Goal: Transaction & Acquisition: Purchase product/service

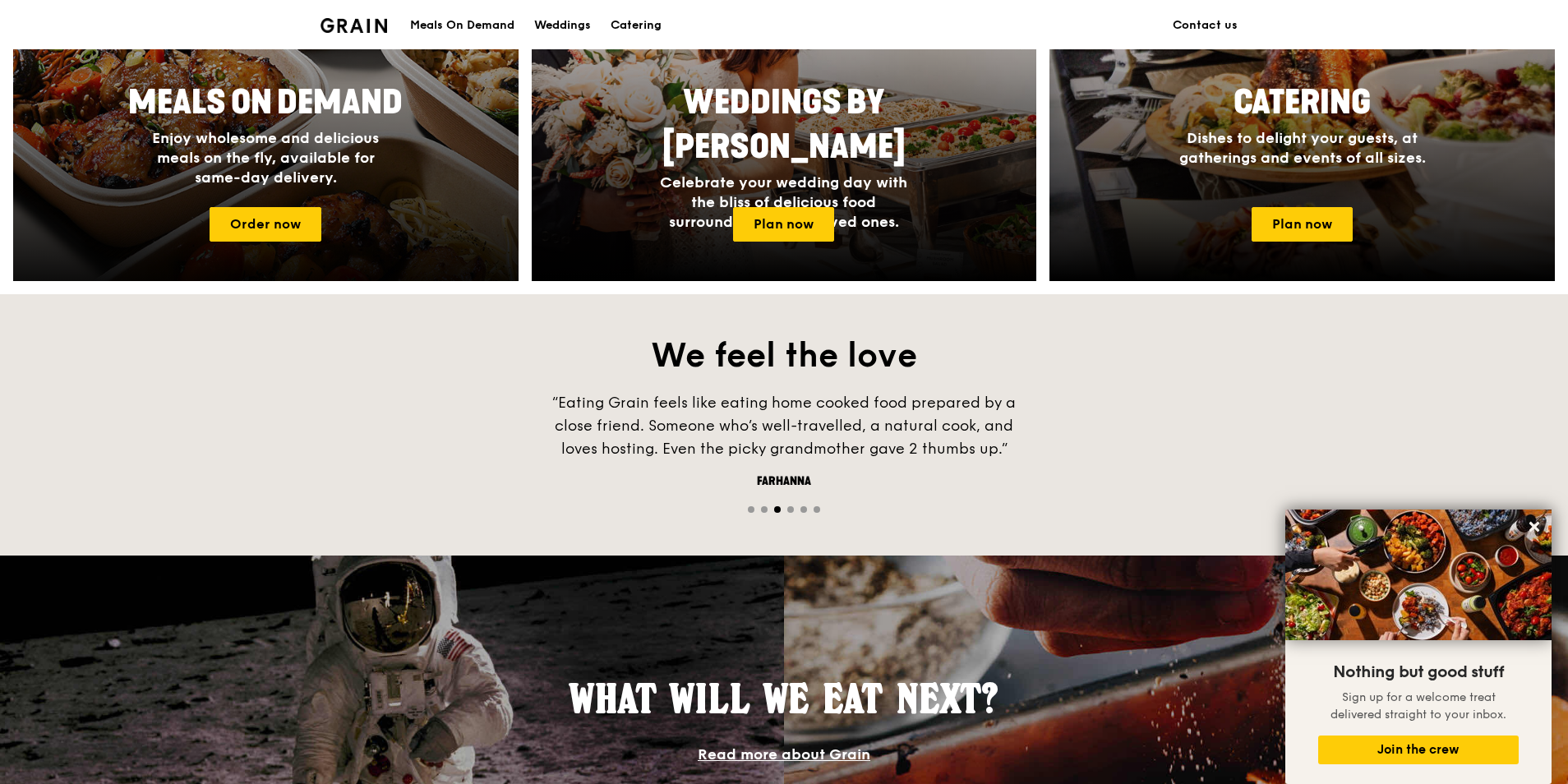
scroll to position [559, 0]
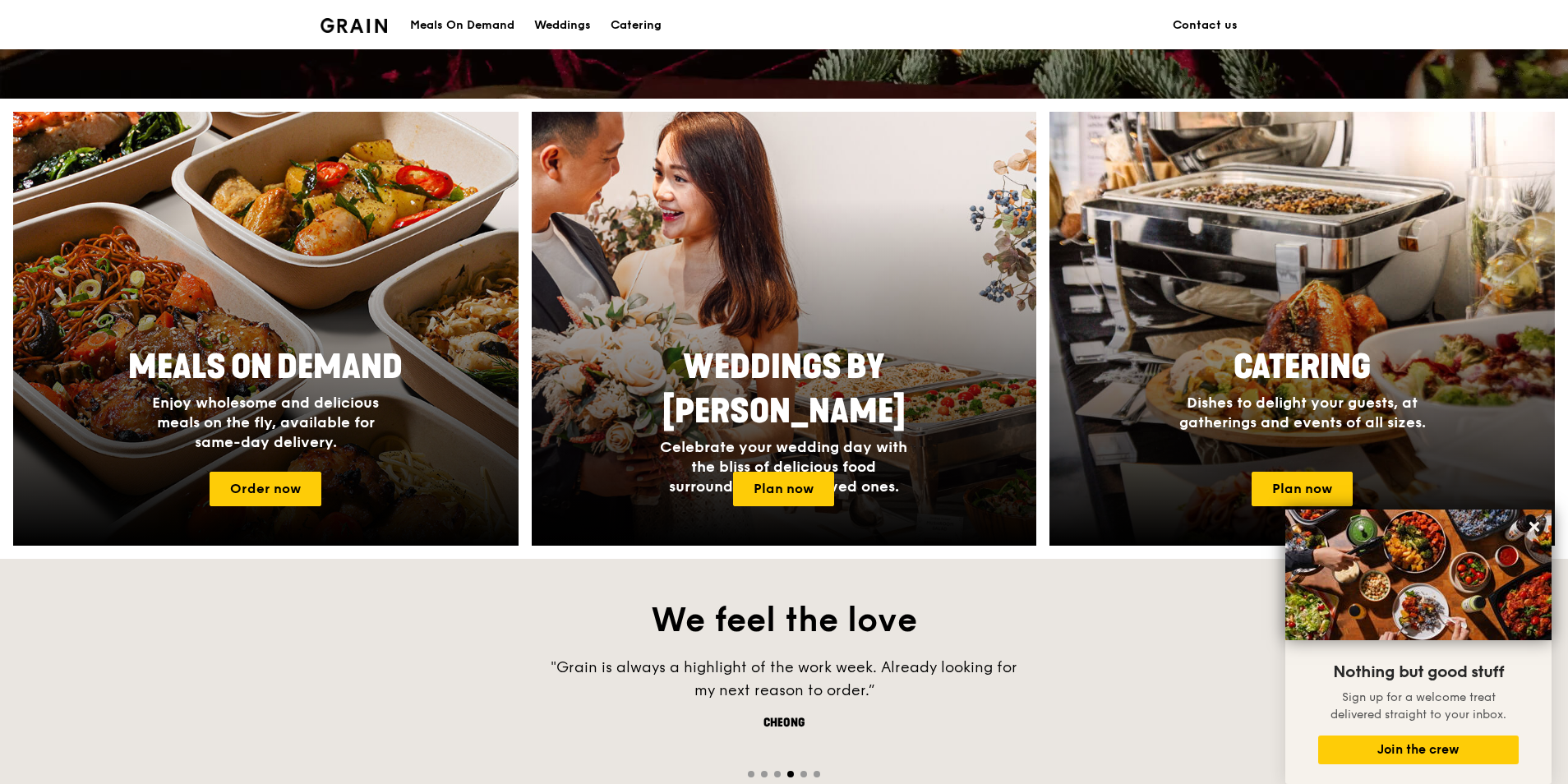
click at [494, 25] on div "Meals On Demand" at bounding box center [462, 25] width 104 height 49
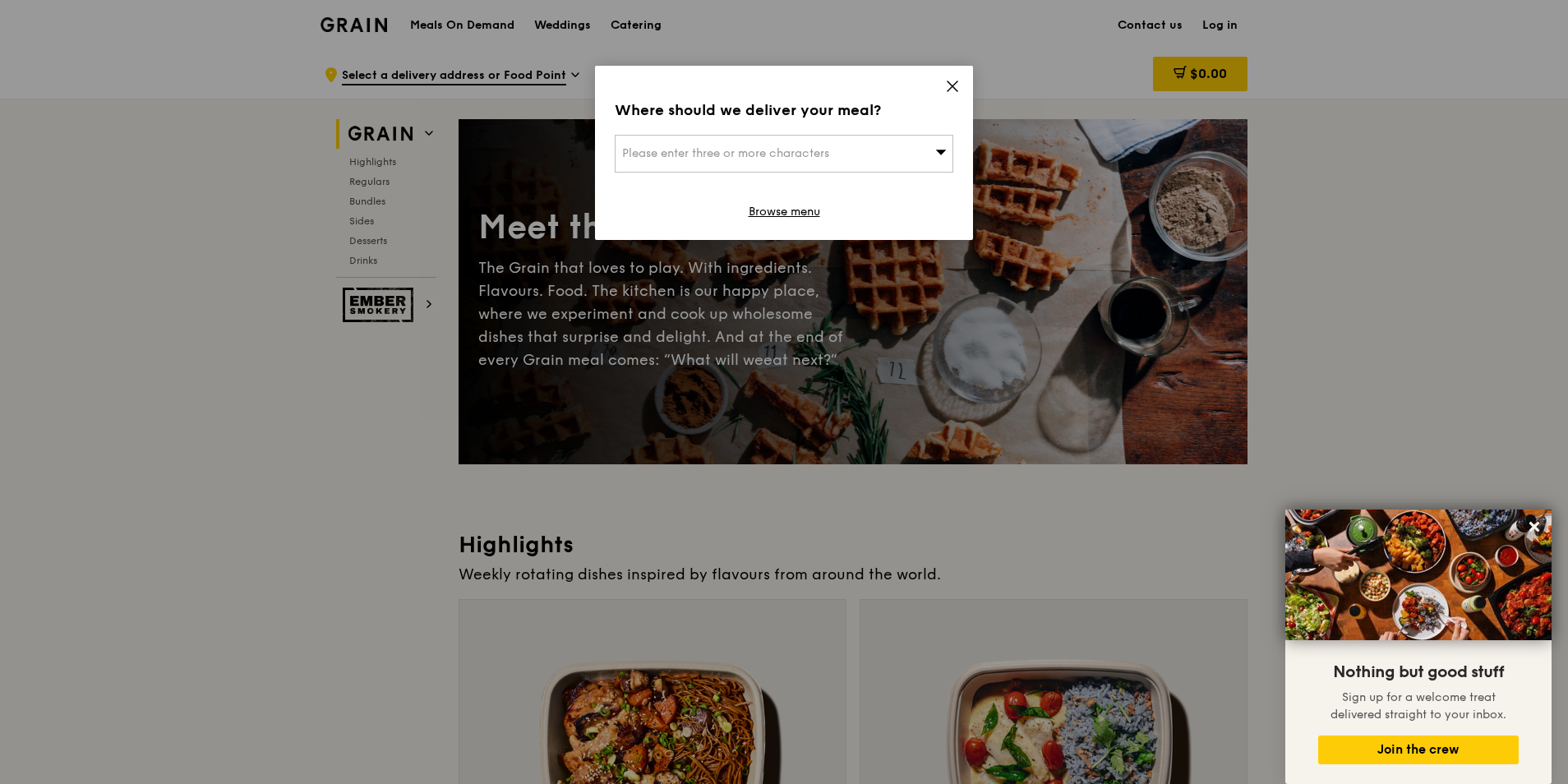
drag, startPoint x: 647, startPoint y: 25, endPoint x: 687, endPoint y: 33, distance: 40.8
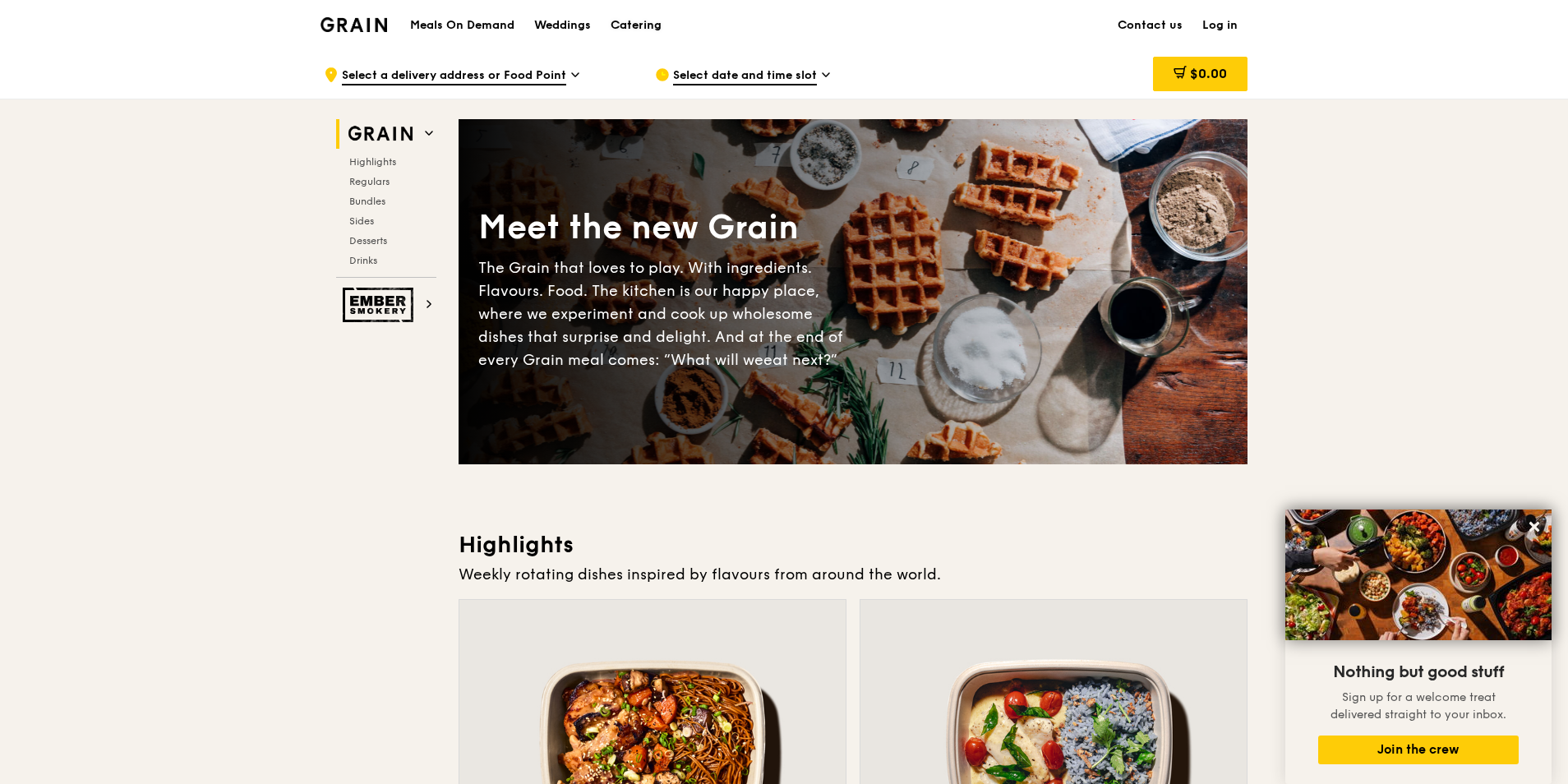
click at [641, 26] on div "Catering" at bounding box center [636, 25] width 51 height 49
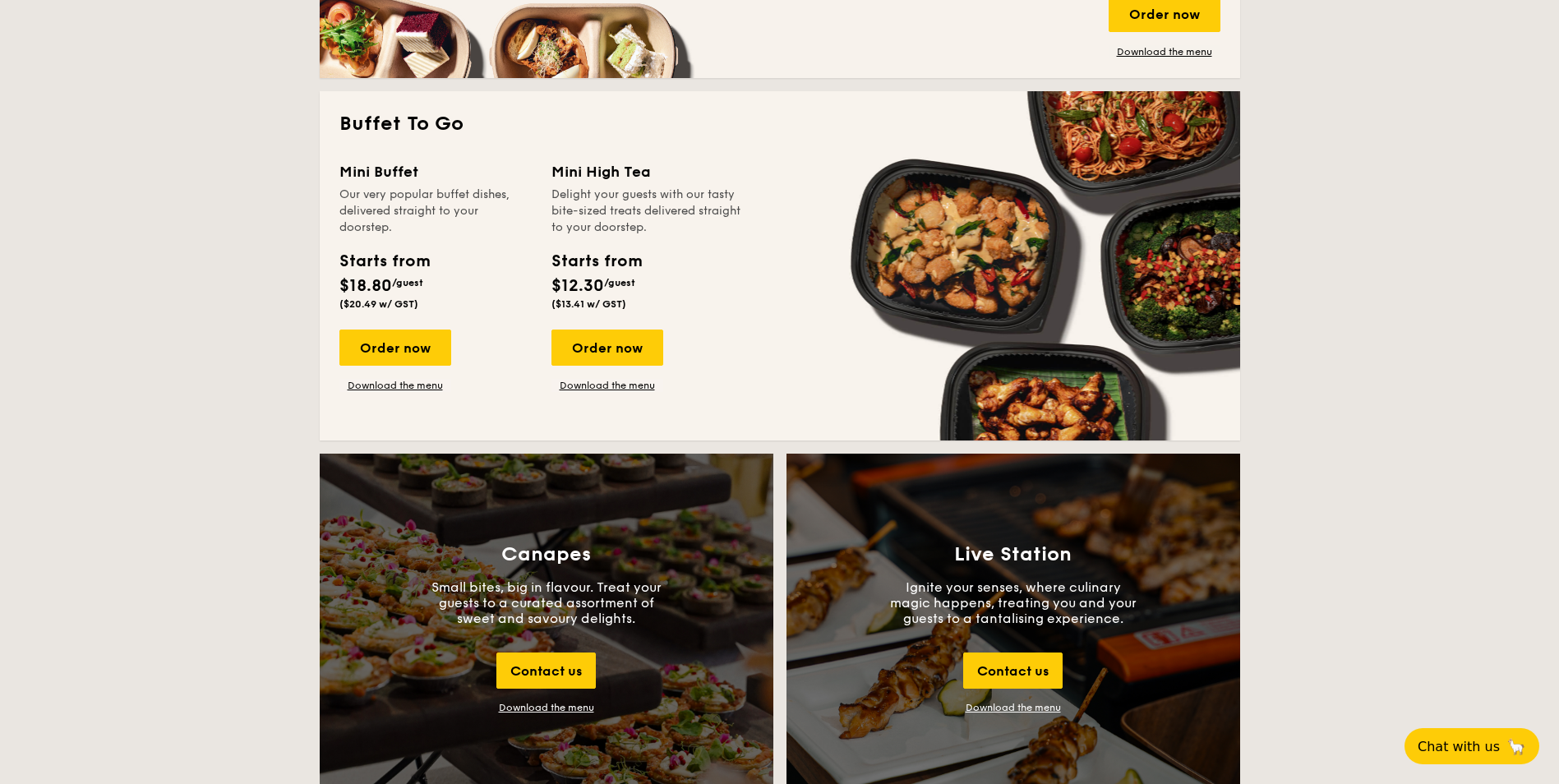
scroll to position [1396, 0]
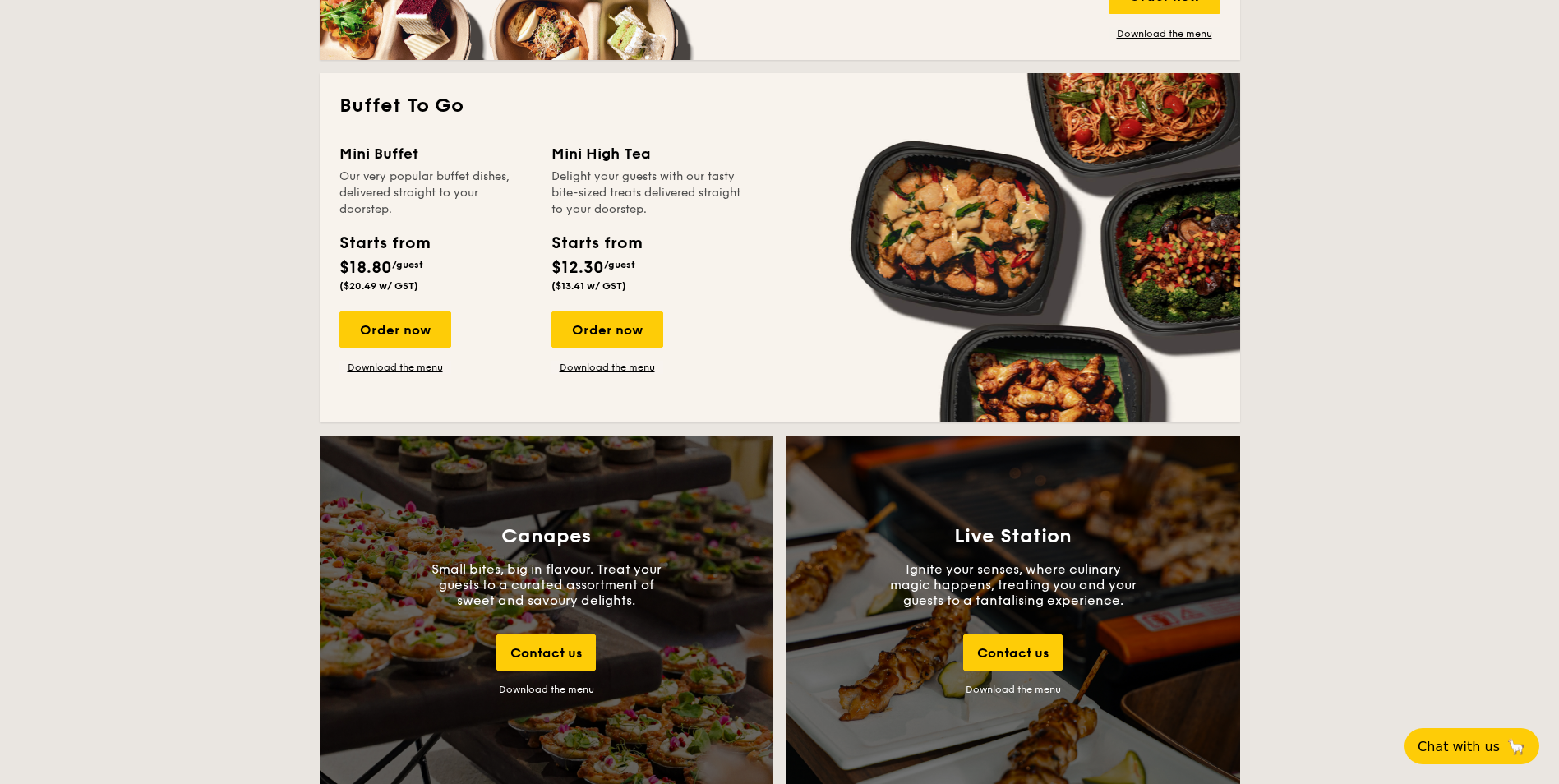
click at [270, 342] on div "National Day The best of local cuisine with a modern twist, perfect for indulgi…" at bounding box center [779, 770] width 1559 height 3569
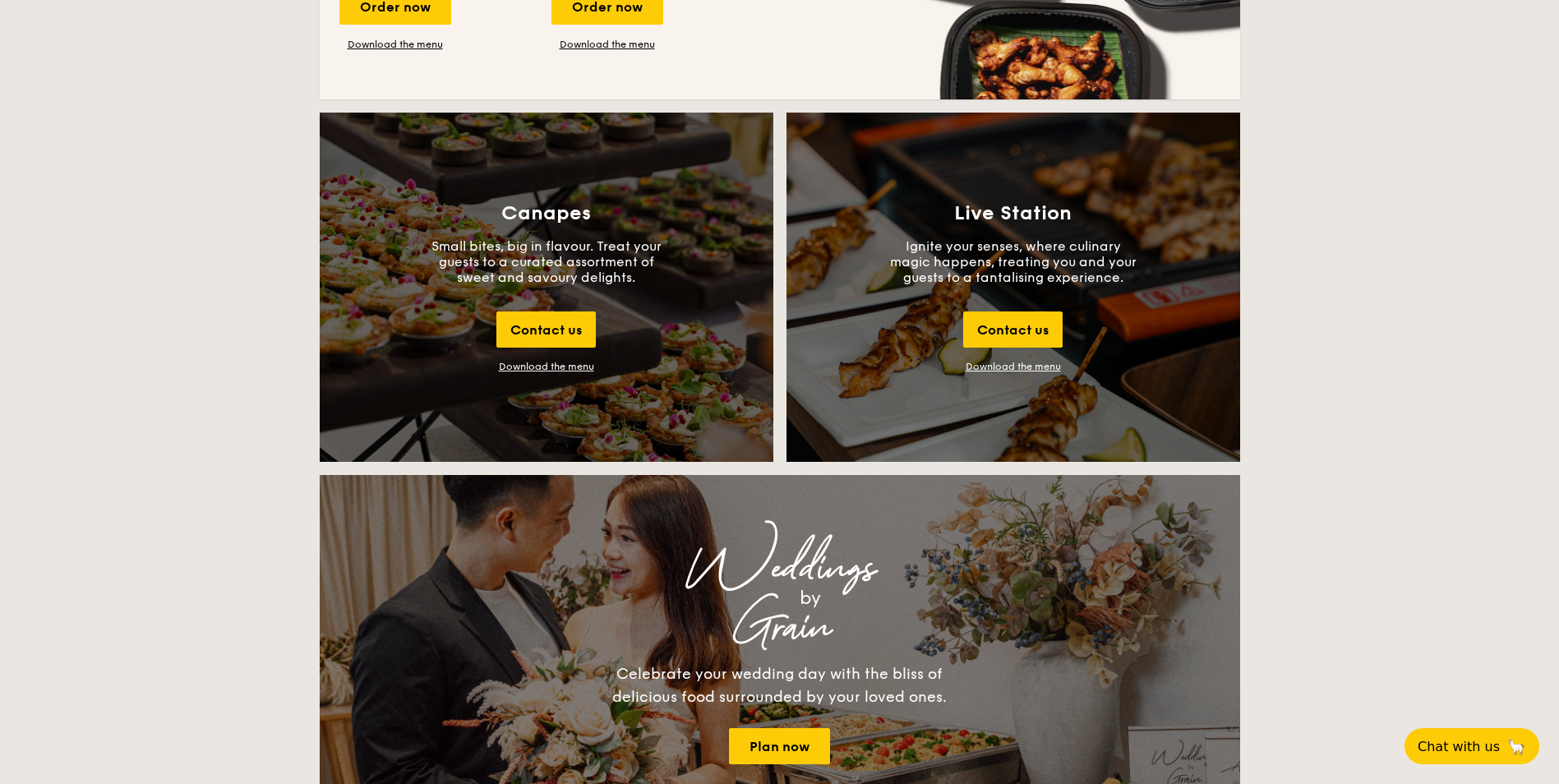
scroll to position [1725, 0]
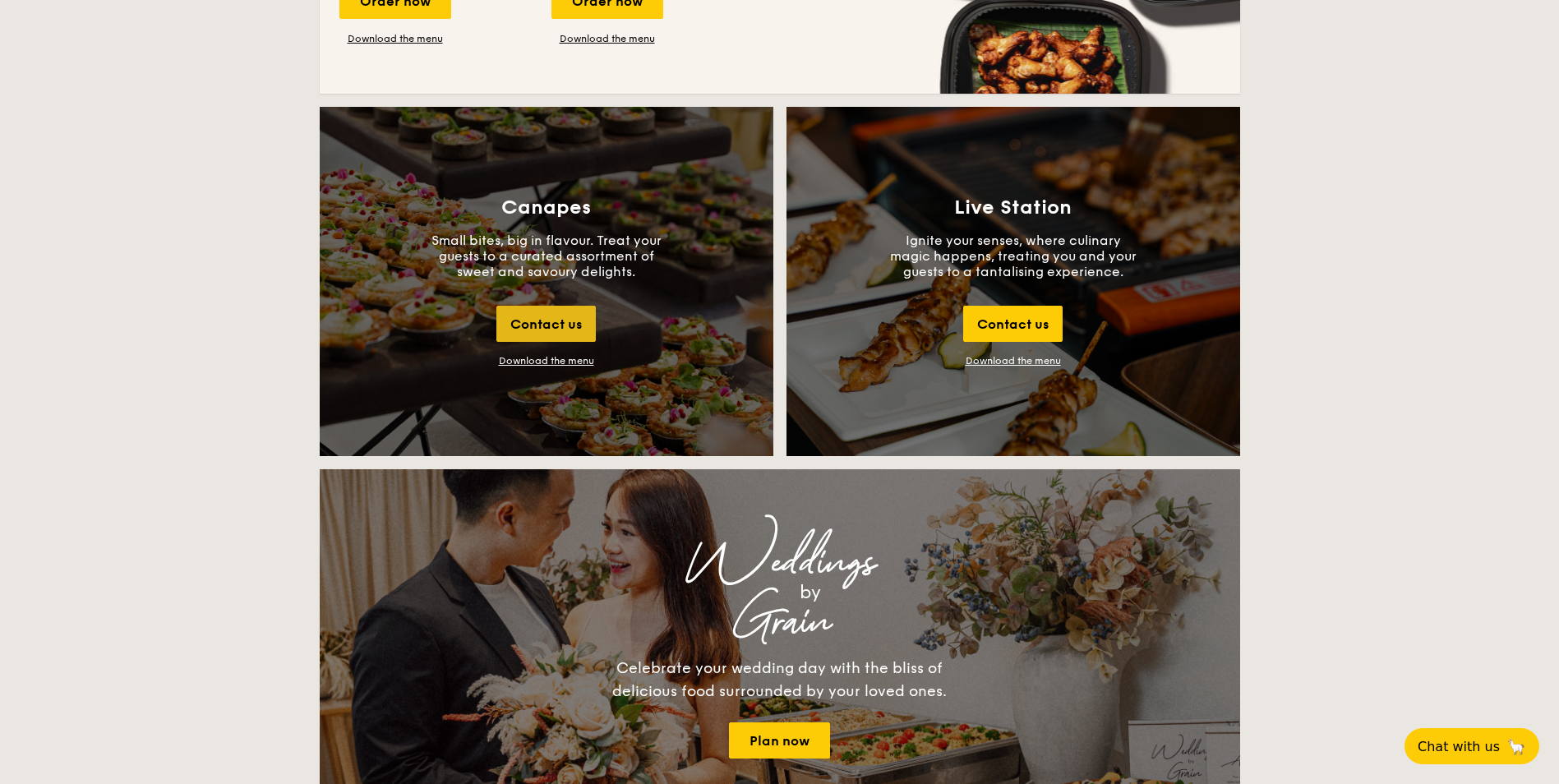
click at [563, 328] on div "Contact us" at bounding box center [546, 324] width 100 height 36
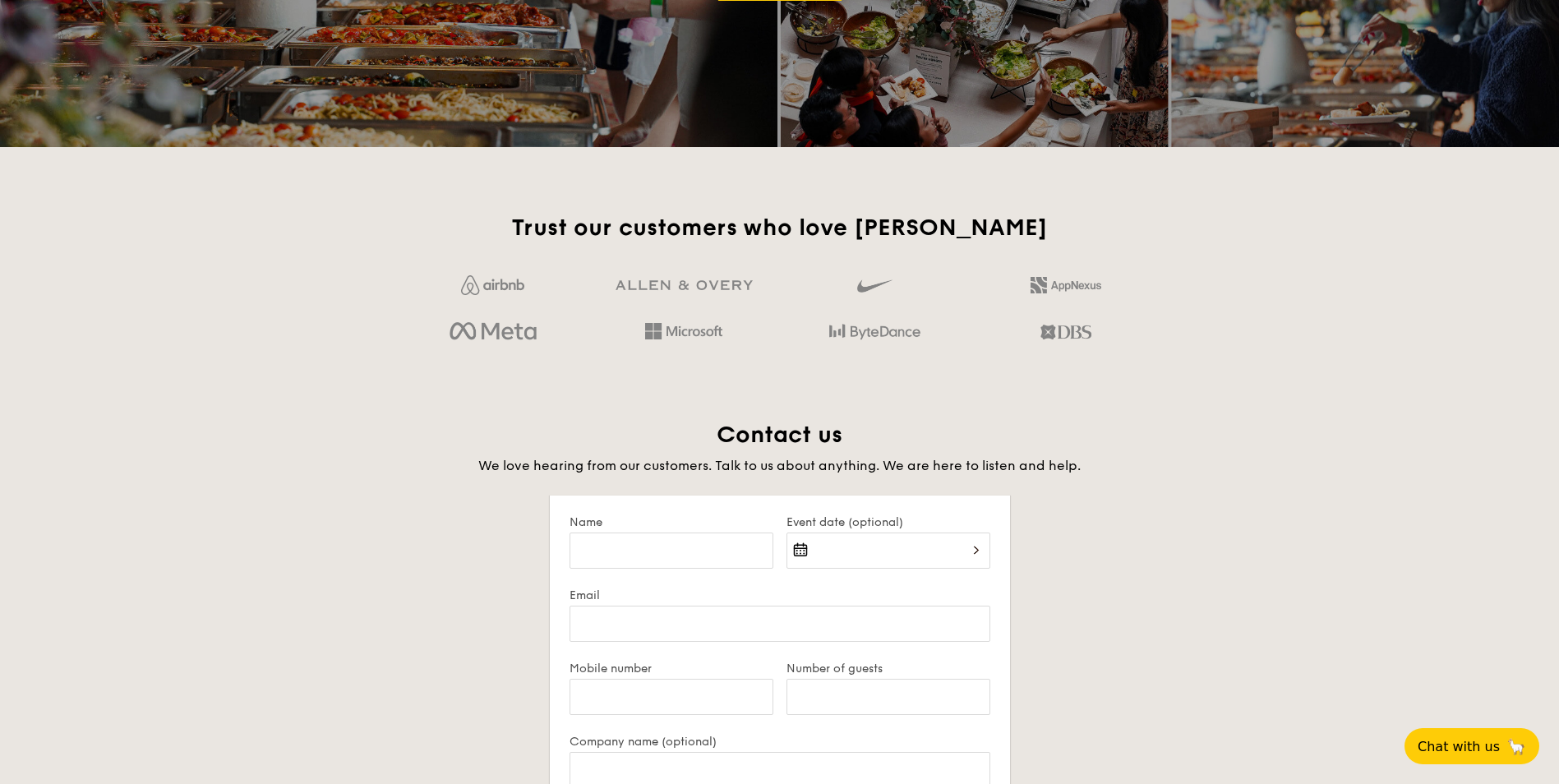
scroll to position [2688, 0]
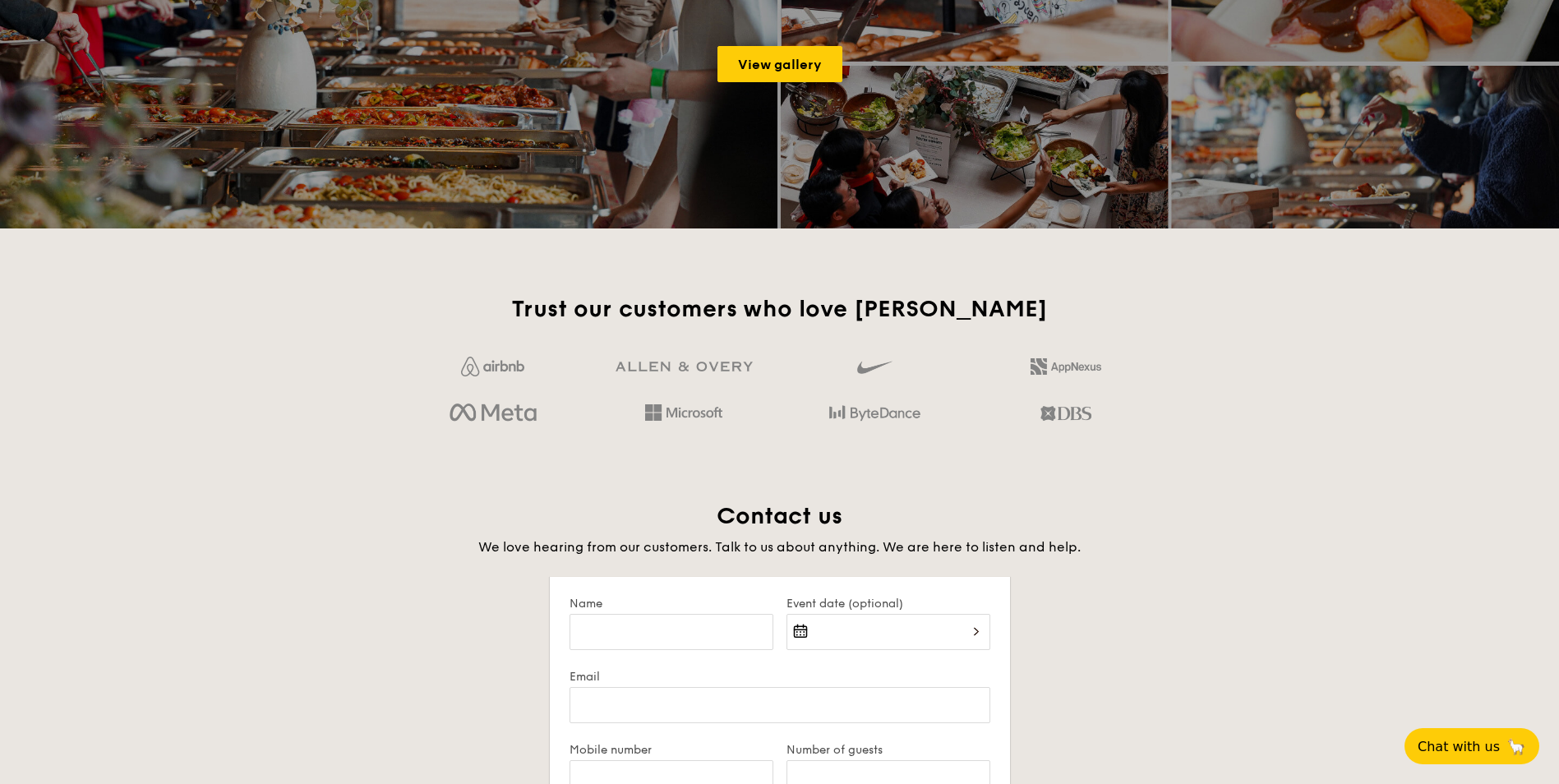
click at [452, 466] on div "Trust our customers who love Grain Contact us We love hearing from our customer…" at bounding box center [779, 779] width 947 height 970
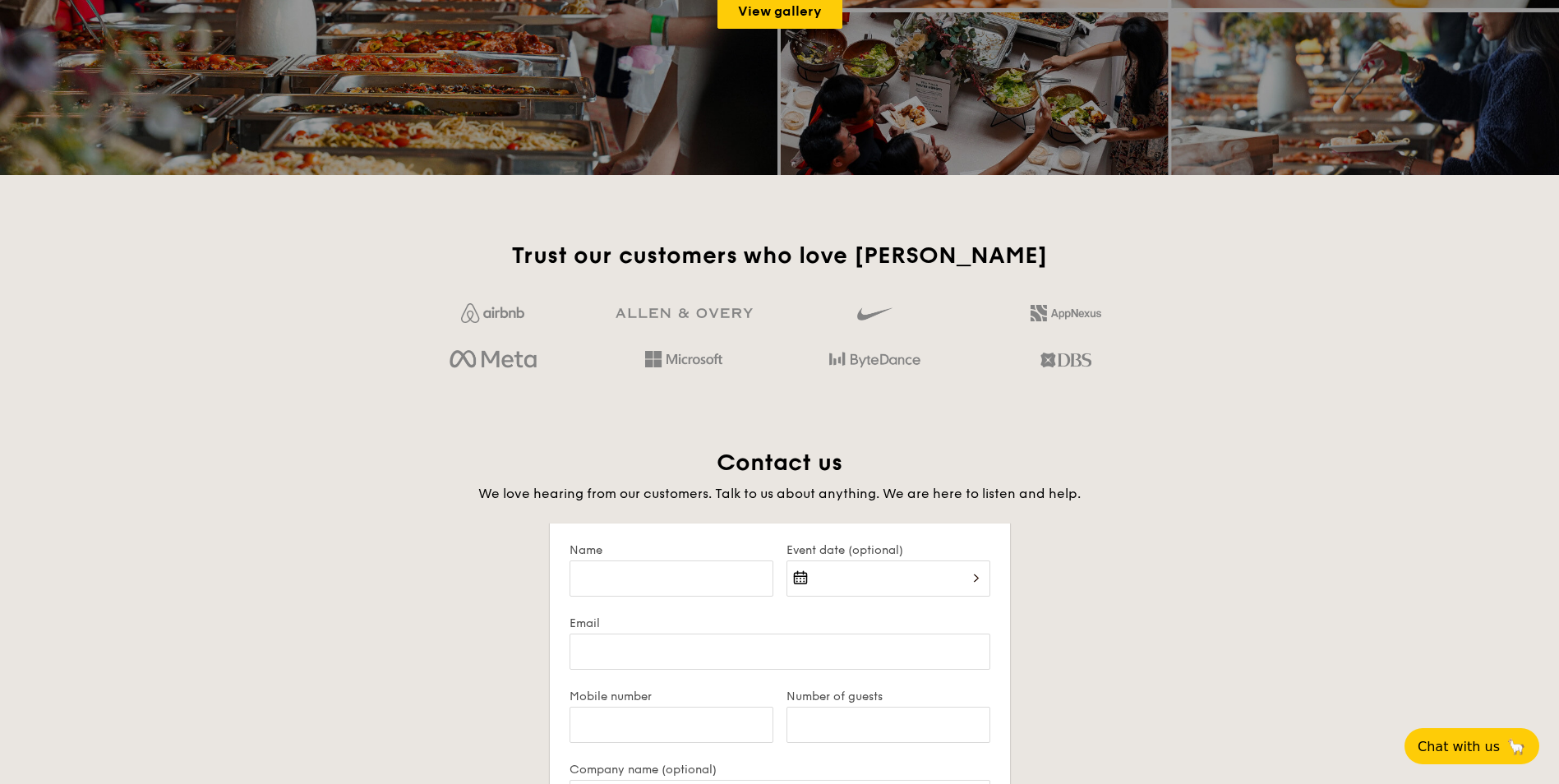
scroll to position [2770, 0]
